Goal: Communication & Community: Participate in discussion

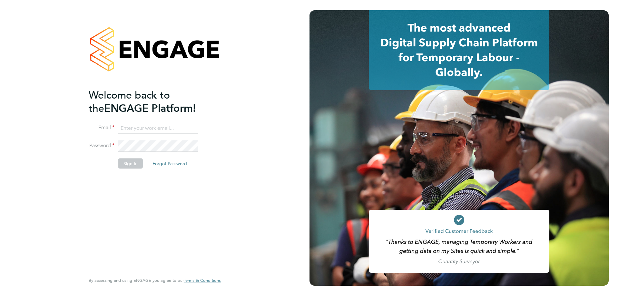
type input "jamespedley@jambo.co"
click at [124, 162] on button "Sign In" at bounding box center [130, 163] width 24 height 10
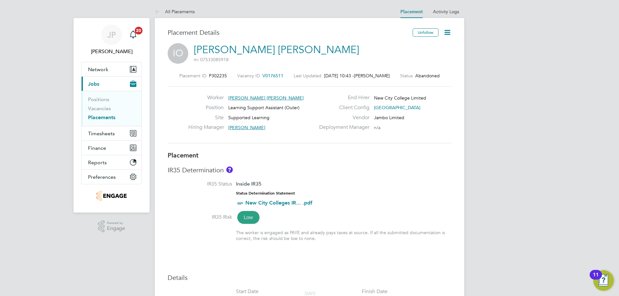
click at [412, 208] on li "IR35 Status Inside IR35 Status Determination Statement New City Colleges IR... …" at bounding box center [310, 197] width 284 height 33
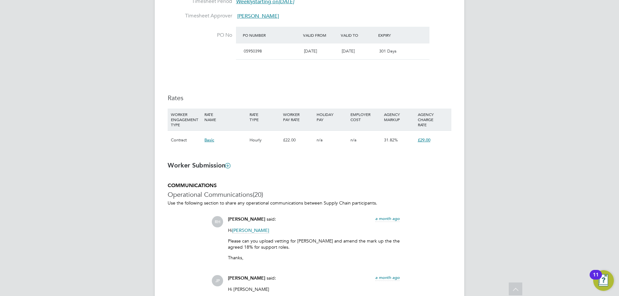
scroll to position [451, 0]
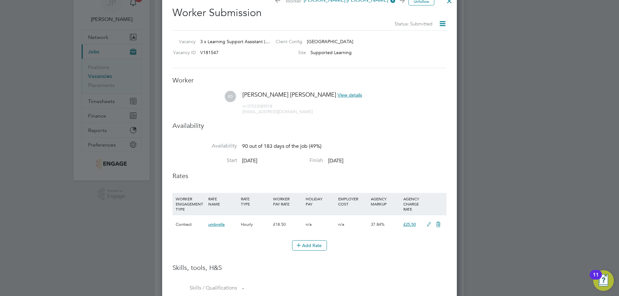
click at [430, 224] on icon at bounding box center [429, 224] width 8 height 5
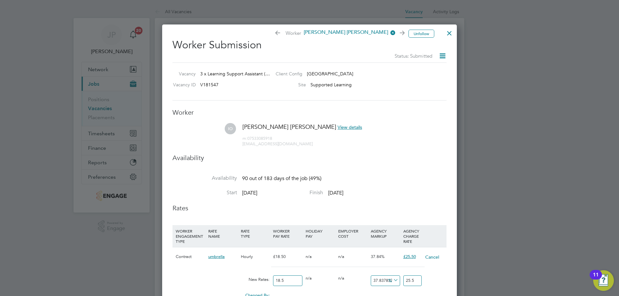
click at [444, 52] on icon at bounding box center [442, 56] width 8 height 8
click at [402, 124] on li "IO Ivy Muzerlina Ofori View details m: 07533085918 muzerlina@gmail.com" at bounding box center [309, 138] width 274 height 31
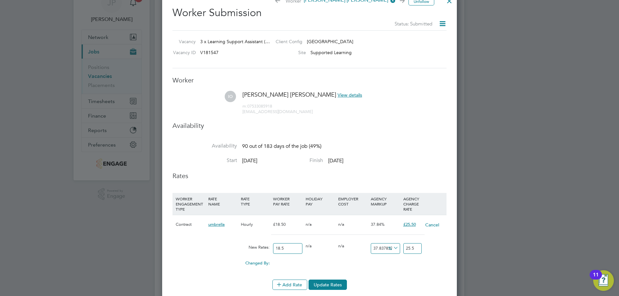
click at [432, 229] on div "Cancel" at bounding box center [434, 224] width 22 height 19
click at [431, 227] on button "Cancel" at bounding box center [432, 225] width 15 height 6
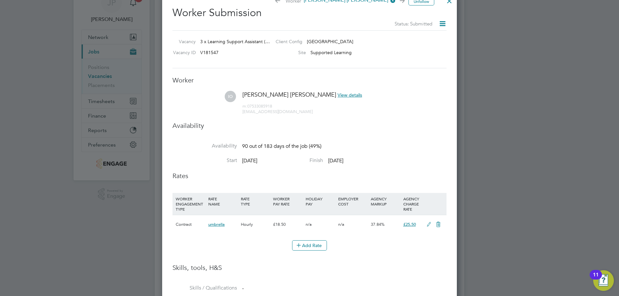
click at [438, 225] on icon at bounding box center [438, 224] width 8 height 5
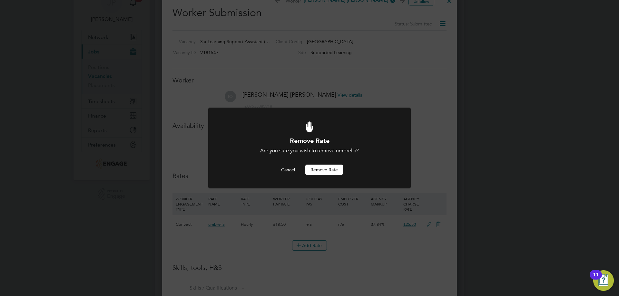
click at [327, 168] on button "Remove rate" at bounding box center [324, 170] width 38 height 10
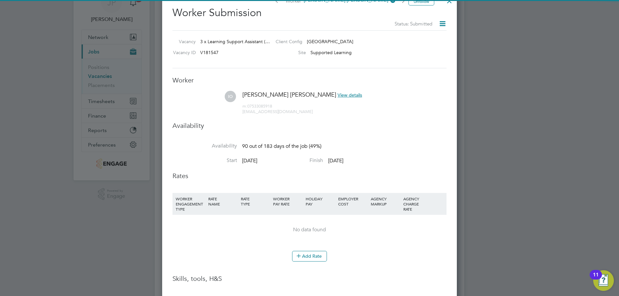
click at [306, 267] on li "Add Rate" at bounding box center [309, 259] width 274 height 17
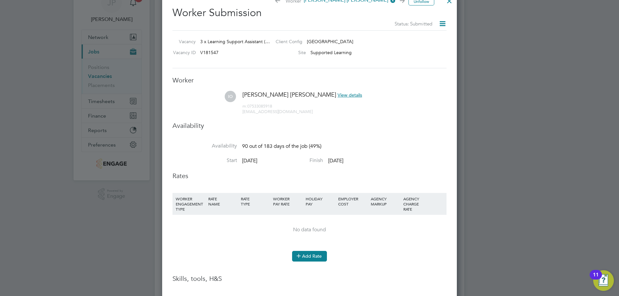
click at [308, 261] on button "Add Rate" at bounding box center [309, 256] width 35 height 10
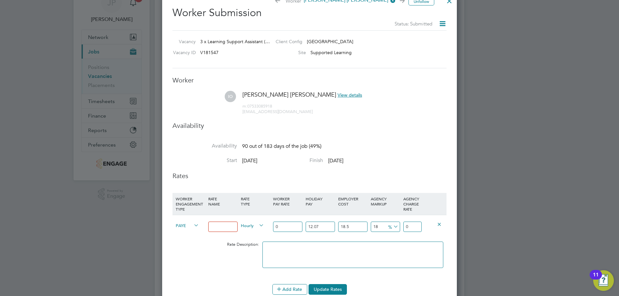
click at [224, 226] on input at bounding box center [222, 227] width 29 height 11
type input "24"
click at [410, 225] on input "0" at bounding box center [412, 227] width 18 height 11
type input "3"
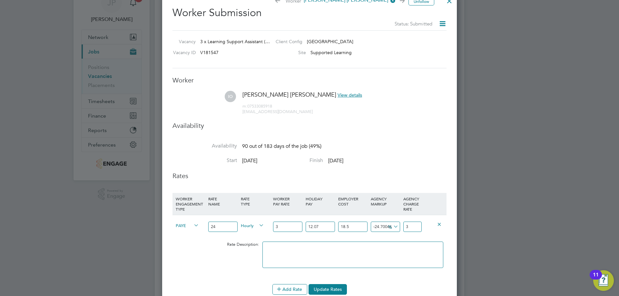
type input "652.9953212635713"
type input "30"
click at [221, 229] on input "24" at bounding box center [222, 227] width 29 height 11
type input "23"
click at [414, 222] on input "30" at bounding box center [412, 227] width 18 height 11
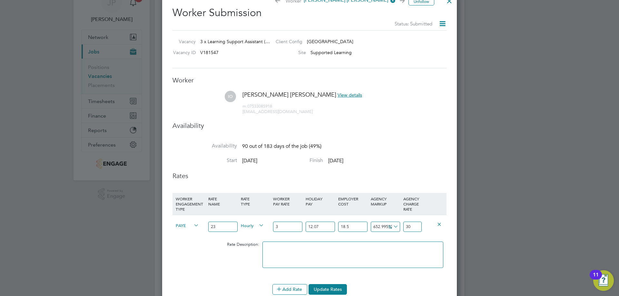
type input "-24.700467873642868"
type input "3"
type input "-49.80031191576191"
type input "-1.9840885"
type input "2"
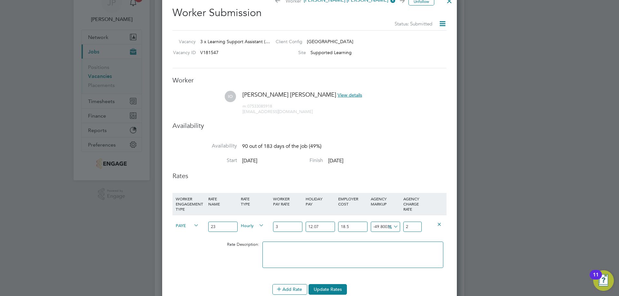
type input "627.8954772214523"
type input "25.0159115"
type input "29"
click at [392, 225] on icon at bounding box center [392, 226] width 0 height 9
click at [390, 241] on li "£" at bounding box center [392, 242] width 15 height 8
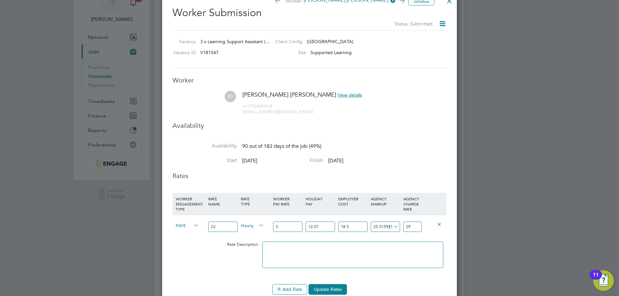
click at [216, 229] on input "23" at bounding box center [222, 227] width 29 height 11
click at [277, 223] on input "3" at bounding box center [287, 227] width 29 height 11
click at [281, 224] on input "3" at bounding box center [287, 227] width 29 height 11
type input "1"
type input "26.343941"
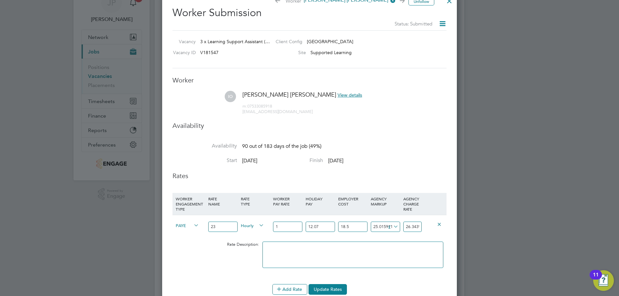
type input "12"
type input "40.9522655"
type input "1"
type input "26.343941"
type input "2"
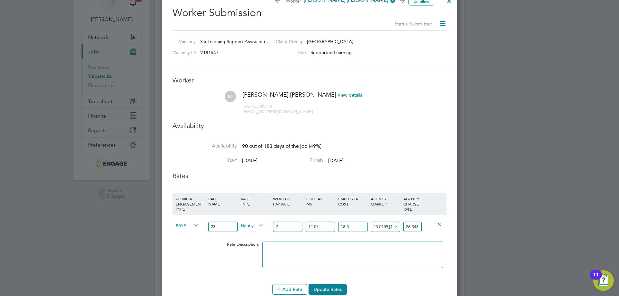
type input "27.6719705"
type input "23"
type input "55.56059"
type input "23"
click at [414, 228] on input "55.56059" at bounding box center [412, 227] width 18 height 11
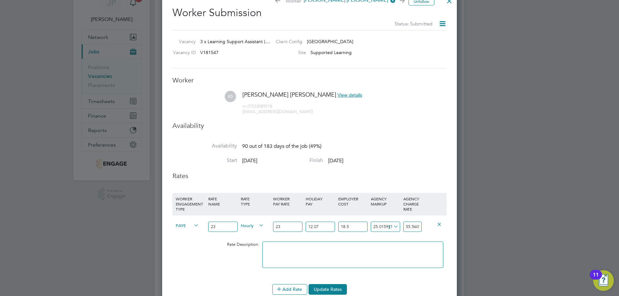
click at [414, 228] on input "55.56059" at bounding box center [412, 227] width 18 height 11
type input "-28.5446785"
type input "2"
type input "-1.5446785"
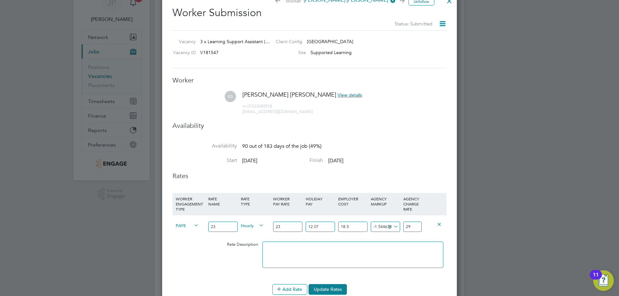
type input "29"
click at [218, 229] on input "23" at bounding box center [222, 227] width 29 height 11
type input "2"
type input "Basic"
click at [417, 86] on ul "Worker IO Ivy Muzerlina Ofori View details m: 07533085918 muzerlina@gmail.com A…" at bounding box center [309, 224] width 274 height 296
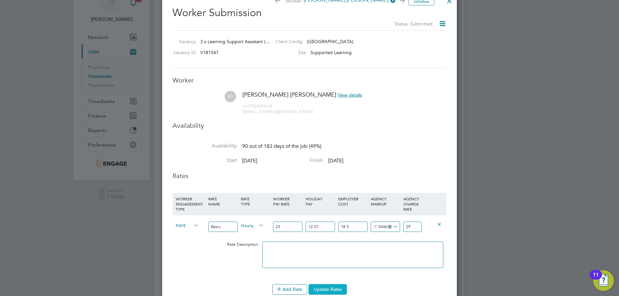
click at [340, 292] on button "Update Rates" at bounding box center [327, 289] width 38 height 10
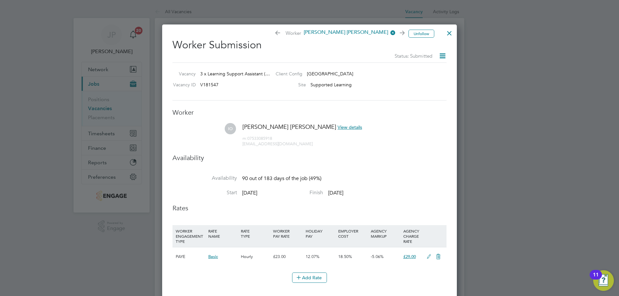
click at [449, 31] on div at bounding box center [449, 32] width 12 height 12
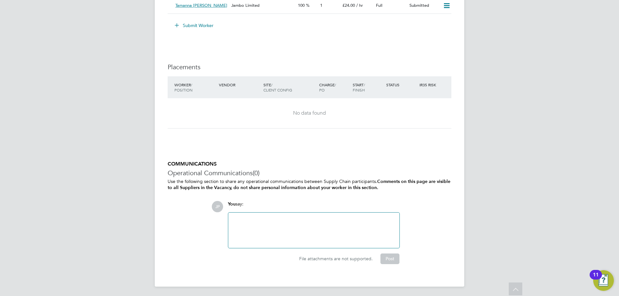
scroll to position [1128, 0]
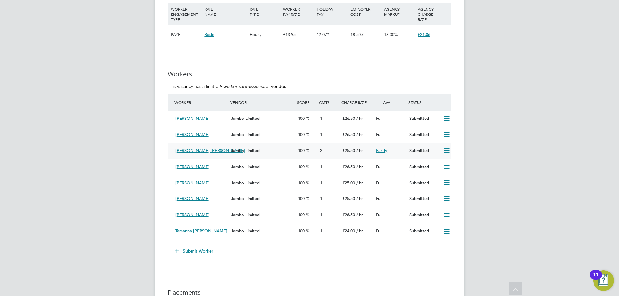
click at [214, 151] on div "[PERSON_NAME] [PERSON_NAME]" at bounding box center [201, 151] width 56 height 11
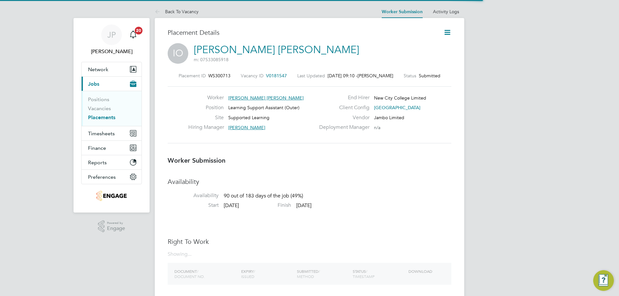
scroll to position [3, 3]
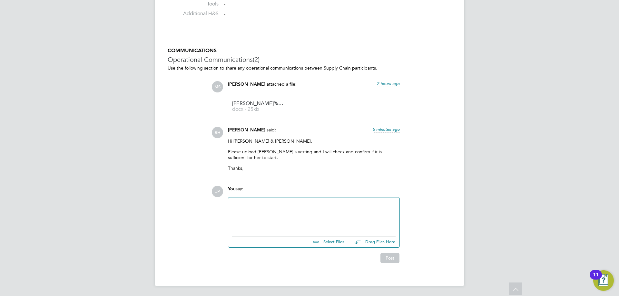
click at [274, 215] on div at bounding box center [313, 215] width 163 height 28
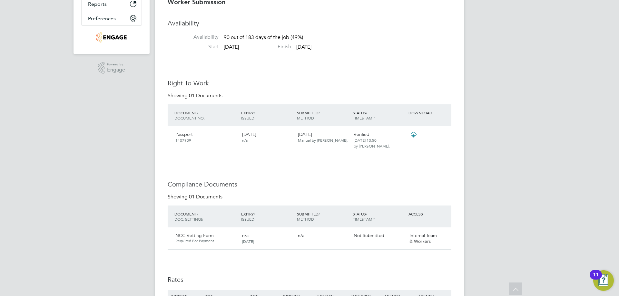
scroll to position [62, 0]
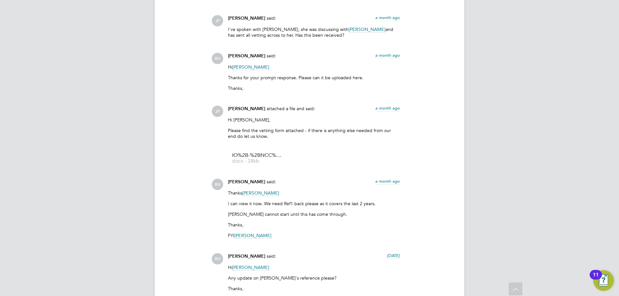
scroll to position [902, 0]
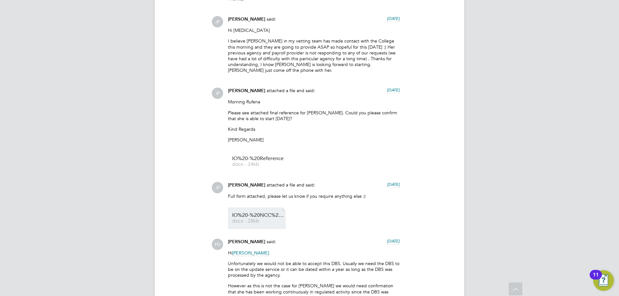
click at [258, 213] on span "IO%20-%20NCC%20Form" at bounding box center [258, 215] width 52 height 5
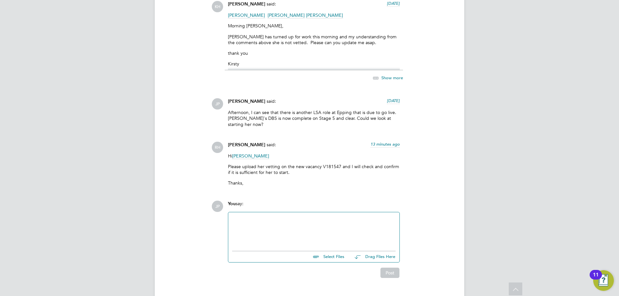
click at [269, 216] on div at bounding box center [313, 230] width 163 height 28
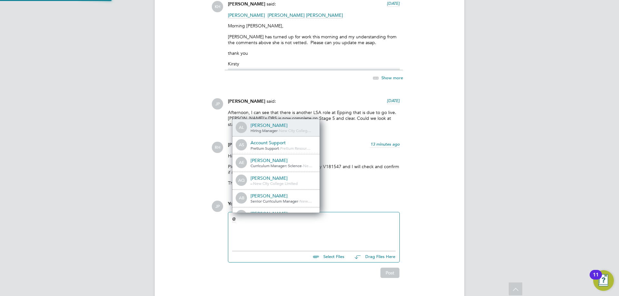
scroll to position [5, 65]
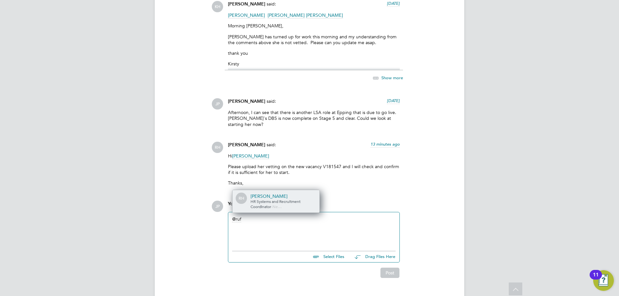
click at [265, 199] on span "HR Systems and Recruitment Coordinator" at bounding box center [275, 204] width 50 height 10
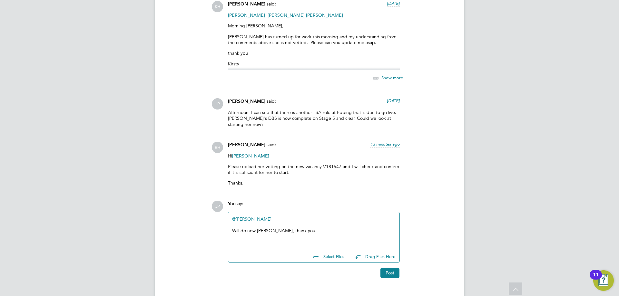
click at [309, 228] on div "@[PERSON_NAME] ​ Will do now Rufena, thank you." at bounding box center [313, 230] width 163 height 28
drag, startPoint x: 391, startPoint y: 256, endPoint x: 397, endPoint y: 259, distance: 6.9
click at [394, 268] on button "Post" at bounding box center [389, 273] width 19 height 10
